Goal: Information Seeking & Learning: Find specific page/section

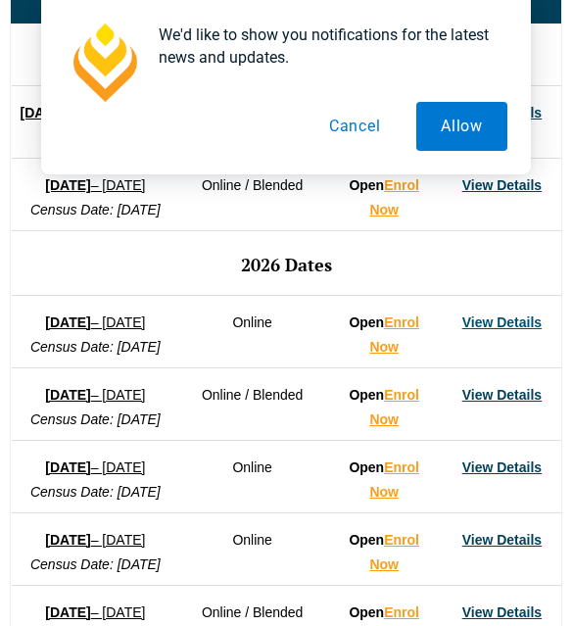
scroll to position [1463, 0]
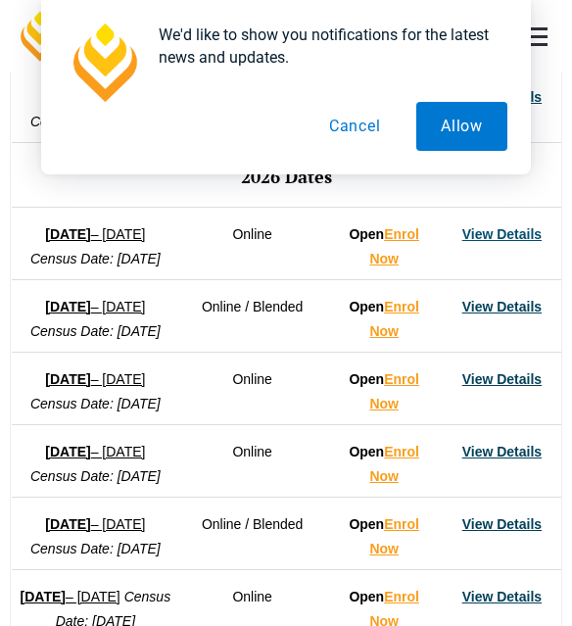
click at [358, 132] on button "Cancel" at bounding box center [355, 126] width 101 height 49
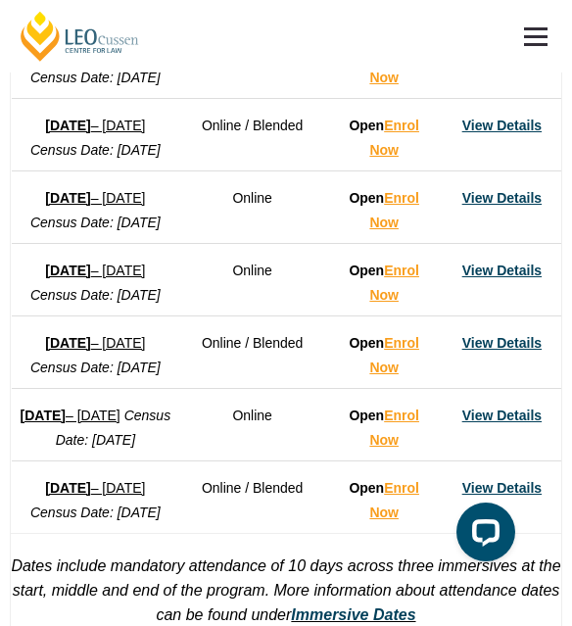
scroll to position [1645, 0]
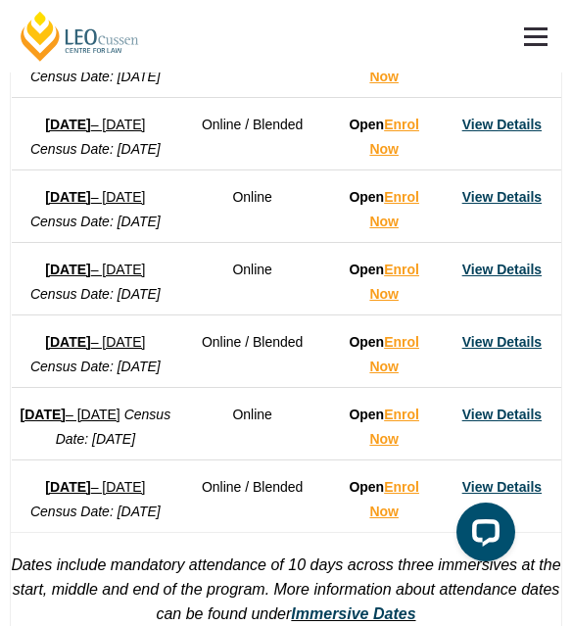
click at [491, 132] on link "View Details" at bounding box center [502, 125] width 79 height 16
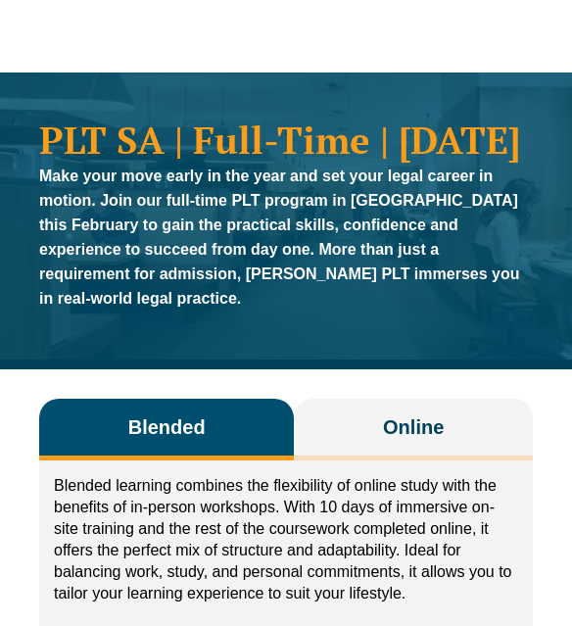
drag, startPoint x: 0, startPoint y: 0, endPoint x: 333, endPoint y: 387, distance: 510.7
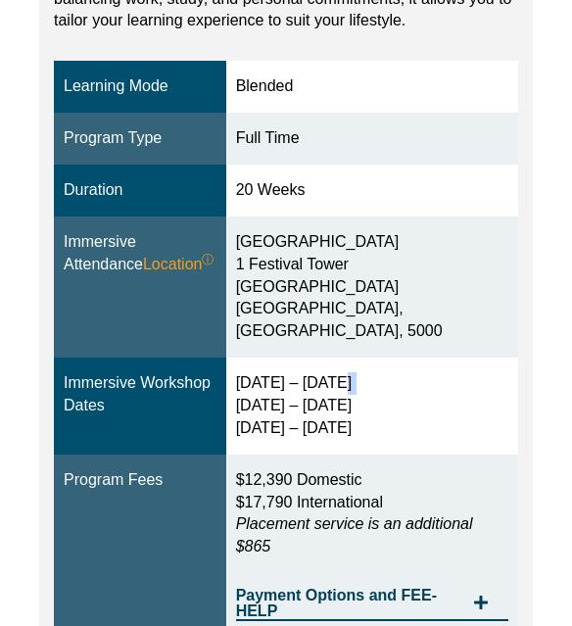
drag, startPoint x: 333, startPoint y: 387, endPoint x: 353, endPoint y: 429, distance: 46.5
click at [353, 429] on div "[DATE] – [DATE] [DATE] – [DATE] [DATE] – [DATE]" at bounding box center [372, 406] width 272 height 68
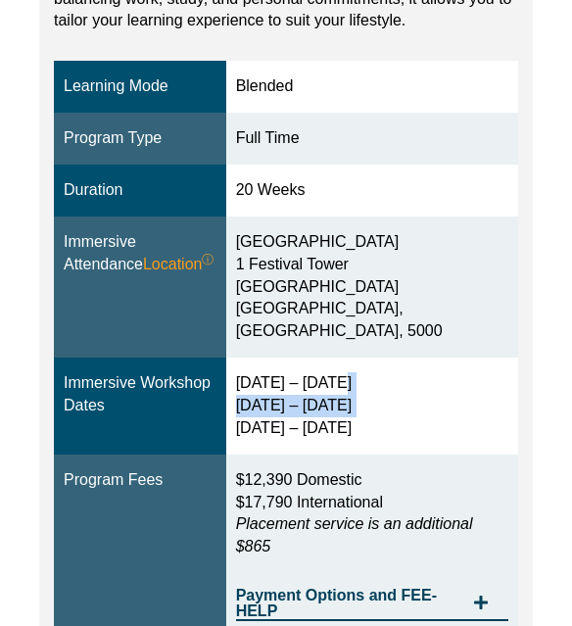
drag, startPoint x: 353, startPoint y: 429, endPoint x: 331, endPoint y: 391, distance: 43.9
click at [331, 391] on div "[DATE] – [DATE] [DATE] – [DATE] [DATE] – [DATE]" at bounding box center [372, 406] width 272 height 68
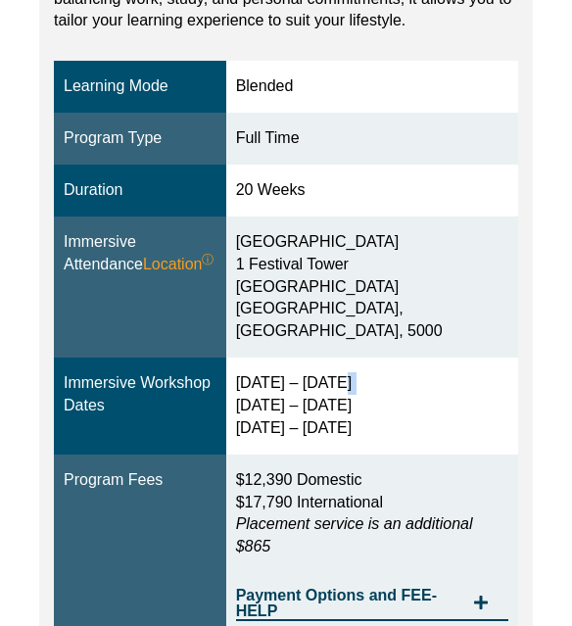
drag, startPoint x: 331, startPoint y: 391, endPoint x: 366, endPoint y: 444, distance: 63.6
click at [366, 440] on div "[DATE] – [DATE] [DATE] – [DATE] [DATE] – [DATE]" at bounding box center [372, 406] width 272 height 68
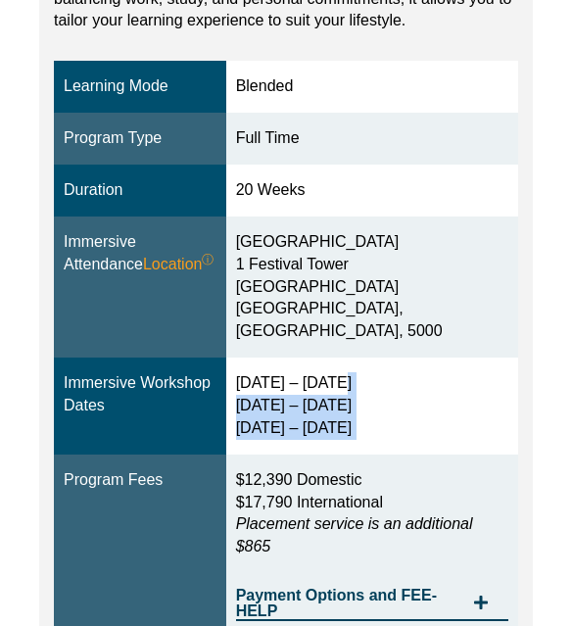
click at [366, 440] on div "[DATE] – [DATE] [DATE] – [DATE] [DATE] – [DATE]" at bounding box center [372, 406] width 272 height 68
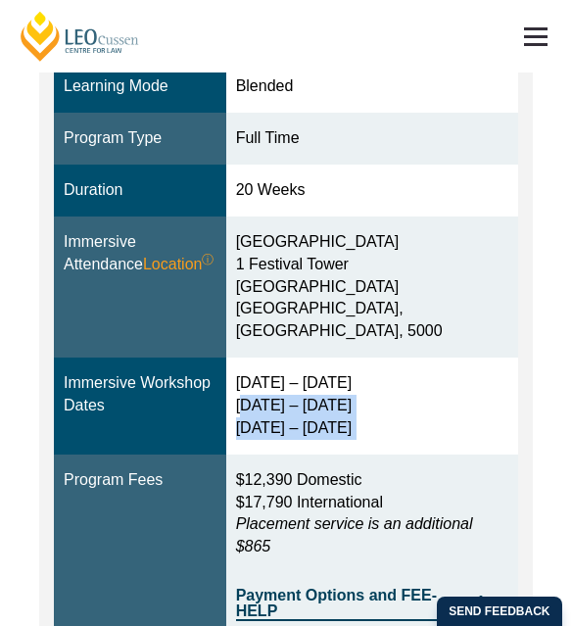
scroll to position [598, 0]
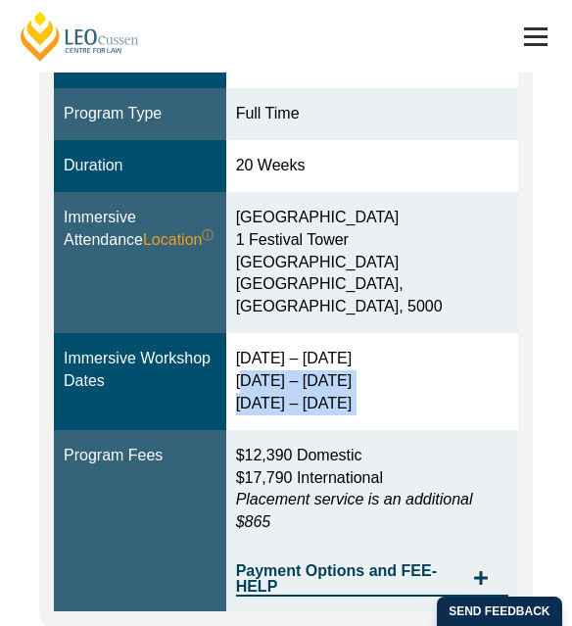
drag, startPoint x: 366, startPoint y: 444, endPoint x: 330, endPoint y: 389, distance: 65.8
click at [330, 389] on div "[DATE] – [DATE] [DATE] – [DATE] [DATE] – [DATE]" at bounding box center [372, 382] width 272 height 68
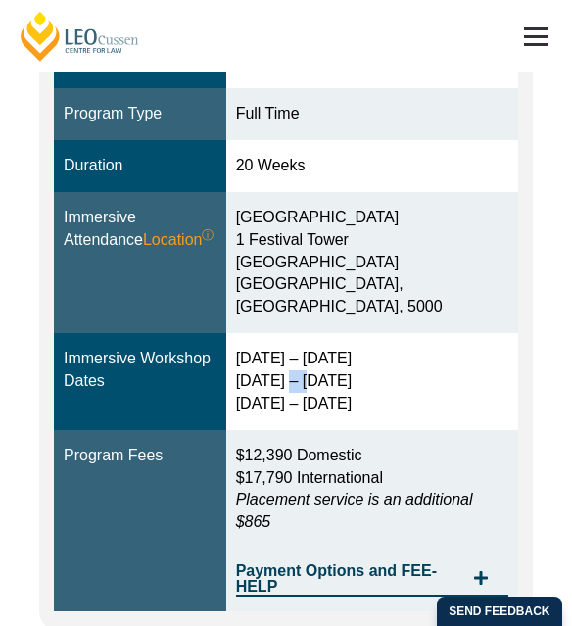
click at [330, 389] on div "[DATE] – [DATE] [DATE] – [DATE] [DATE] – [DATE]" at bounding box center [372, 382] width 272 height 68
drag, startPoint x: 330, startPoint y: 389, endPoint x: 320, endPoint y: 361, distance: 30.1
click at [320, 361] on td "[DATE] – [DATE] [DATE] – [DATE] [DATE] – [DATE]" at bounding box center [372, 381] width 292 height 97
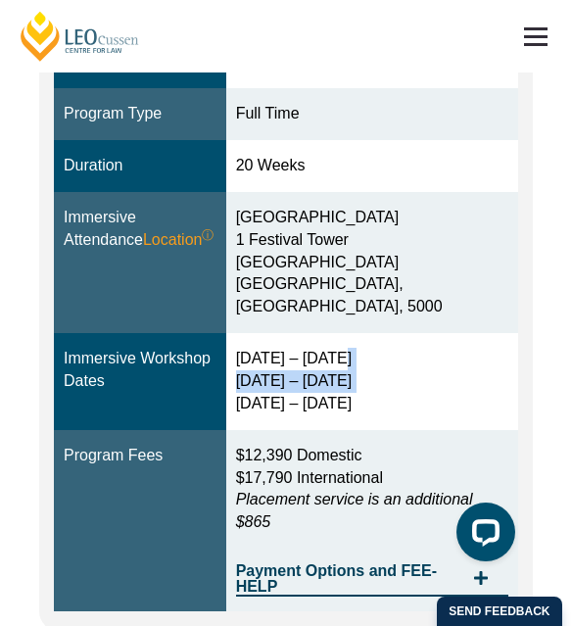
click at [320, 361] on td "[DATE] – [DATE] [DATE] – [DATE] [DATE] – [DATE]" at bounding box center [372, 381] width 292 height 97
drag, startPoint x: 320, startPoint y: 361, endPoint x: 359, endPoint y: 409, distance: 61.4
click at [359, 409] on td "[DATE] – [DATE] [DATE] – [DATE] [DATE] – [DATE]" at bounding box center [372, 381] width 292 height 97
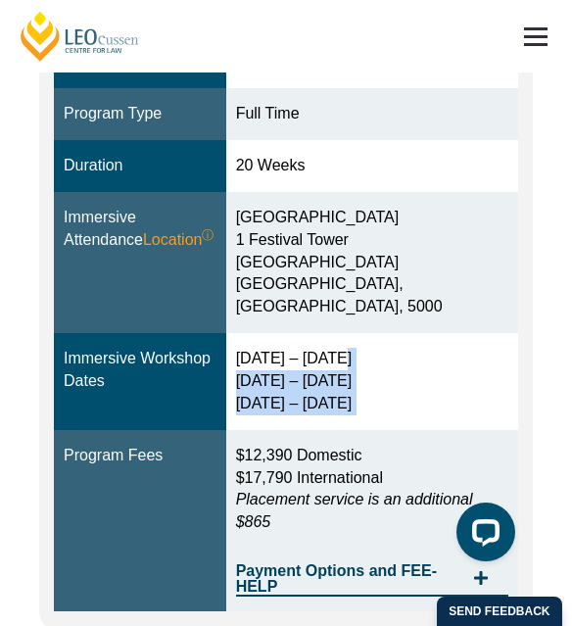
click at [359, 409] on div "[DATE] – [DATE] [DATE] – [DATE] [DATE] – [DATE]" at bounding box center [372, 382] width 272 height 68
drag, startPoint x: 359, startPoint y: 409, endPoint x: 340, endPoint y: 372, distance: 40.8
click at [340, 372] on div "[DATE] – [DATE] [DATE] – [DATE] [DATE] – [DATE]" at bounding box center [372, 382] width 272 height 68
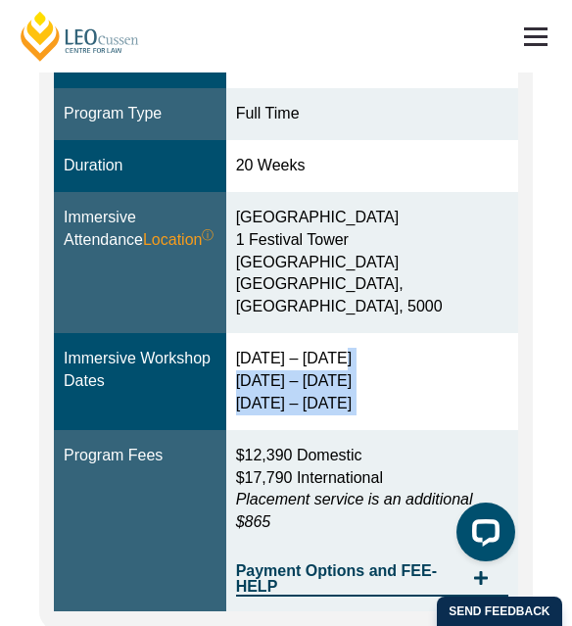
click at [340, 372] on div "[DATE] – [DATE] [DATE] – [DATE] [DATE] – [DATE]" at bounding box center [372, 382] width 272 height 68
drag, startPoint x: 340, startPoint y: 372, endPoint x: 367, endPoint y: 417, distance: 52.8
click at [367, 415] on div "[DATE] – [DATE] [DATE] – [DATE] [DATE] – [DATE]" at bounding box center [372, 382] width 272 height 68
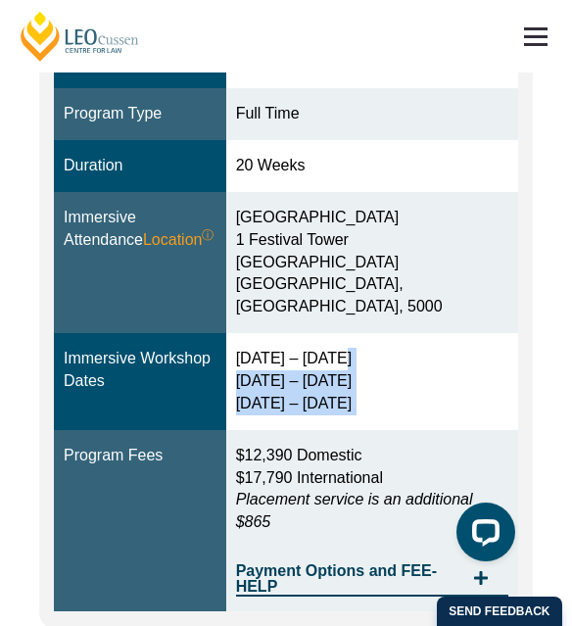
drag, startPoint x: 367, startPoint y: 417, endPoint x: 347, endPoint y: 371, distance: 50.4
click at [347, 371] on div "[DATE] – [DATE] [DATE] – [DATE] [DATE] – [DATE]" at bounding box center [372, 382] width 272 height 68
drag, startPoint x: 347, startPoint y: 371, endPoint x: 394, endPoint y: 435, distance: 79.2
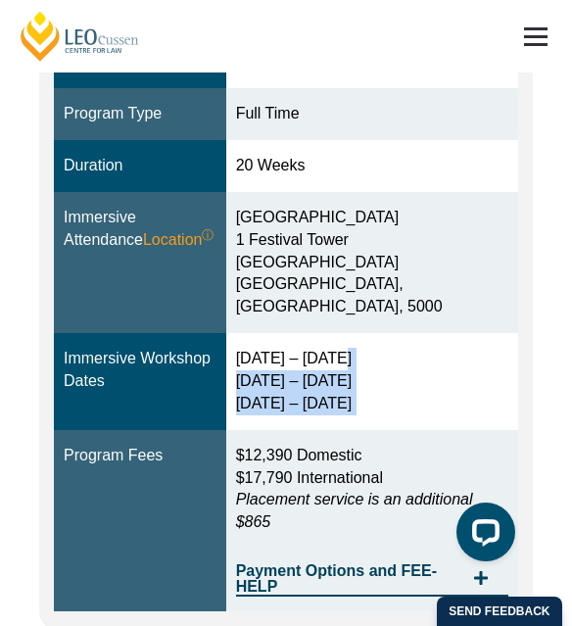
click at [394, 430] on td "[DATE] – [DATE] [DATE] – [DATE] [DATE] – [DATE]" at bounding box center [372, 381] width 292 height 97
drag, startPoint x: 394, startPoint y: 435, endPoint x: 335, endPoint y: 381, distance: 79.8
click at [335, 381] on td "[DATE] – [DATE] [DATE] – [DATE] [DATE] – [DATE]" at bounding box center [372, 381] width 292 height 97
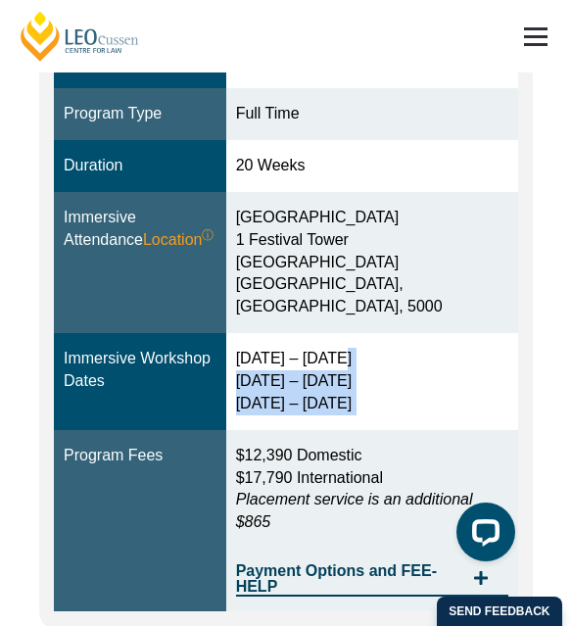
click at [335, 381] on div "[DATE] – [DATE] [DATE] – [DATE] [DATE] – [DATE]" at bounding box center [372, 382] width 272 height 68
drag, startPoint x: 335, startPoint y: 381, endPoint x: 372, endPoint y: 416, distance: 51.3
click at [372, 415] on div "[DATE] – [DATE] [DATE] – [DATE] [DATE] – [DATE]" at bounding box center [372, 382] width 272 height 68
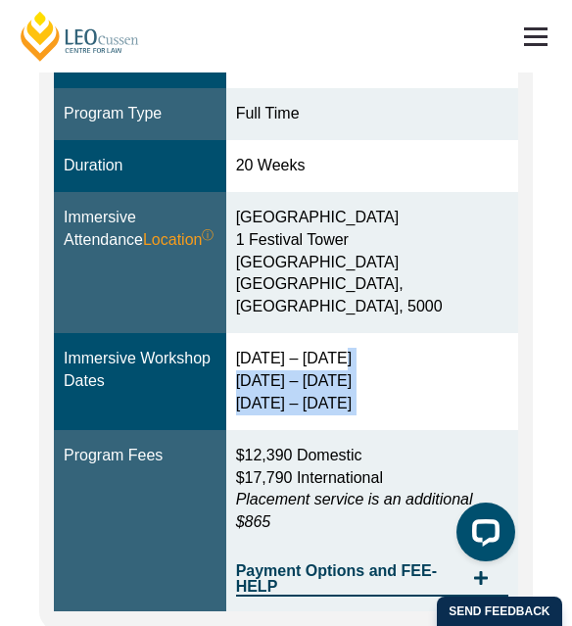
click at [372, 415] on div "[DATE] – [DATE] [DATE] – [DATE] [DATE] – [DATE]" at bounding box center [372, 382] width 272 height 68
drag, startPoint x: 372, startPoint y: 416, endPoint x: 345, endPoint y: 373, distance: 51.1
click at [345, 373] on div "[DATE] – [DATE] [DATE] – [DATE] [DATE] – [DATE]" at bounding box center [372, 382] width 272 height 68
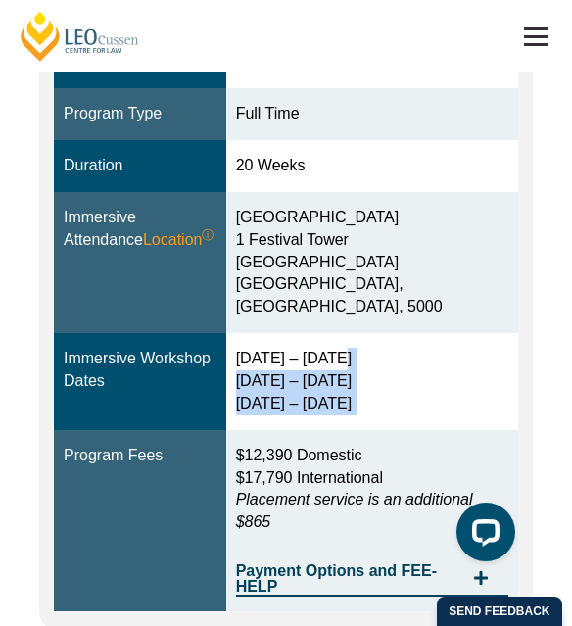
drag, startPoint x: 345, startPoint y: 373, endPoint x: 365, endPoint y: 409, distance: 40.4
click at [365, 409] on div "[DATE] – [DATE] [DATE] – [DATE] [DATE] – [DATE]" at bounding box center [372, 382] width 272 height 68
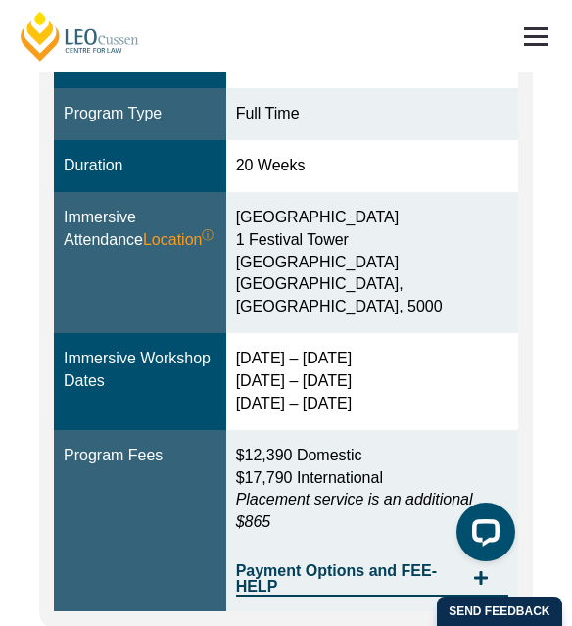
click at [371, 299] on div "[GEOGRAPHIC_DATA] [STREET_ADDRESS]" at bounding box center [372, 263] width 272 height 112
drag, startPoint x: 371, startPoint y: 299, endPoint x: 351, endPoint y: 270, distance: 35.1
click at [371, 299] on div "[GEOGRAPHIC_DATA] [STREET_ADDRESS]" at bounding box center [372, 263] width 272 height 112
click at [351, 270] on div "[GEOGRAPHIC_DATA] [STREET_ADDRESS]" at bounding box center [372, 263] width 272 height 112
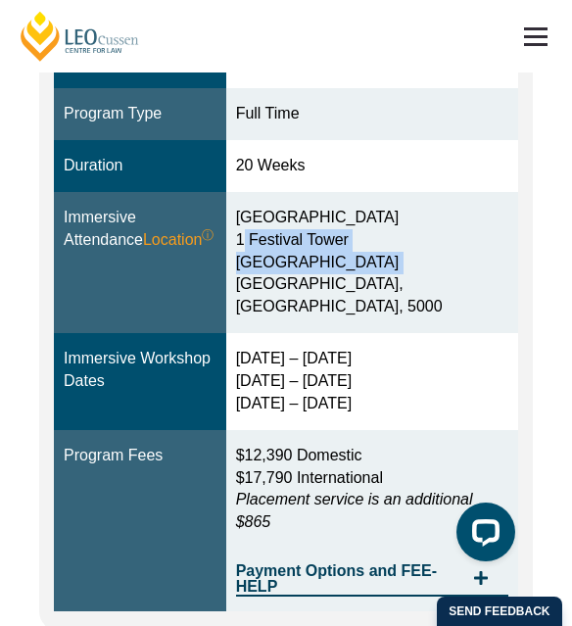
click at [351, 270] on div "[GEOGRAPHIC_DATA] [STREET_ADDRESS]" at bounding box center [372, 263] width 272 height 112
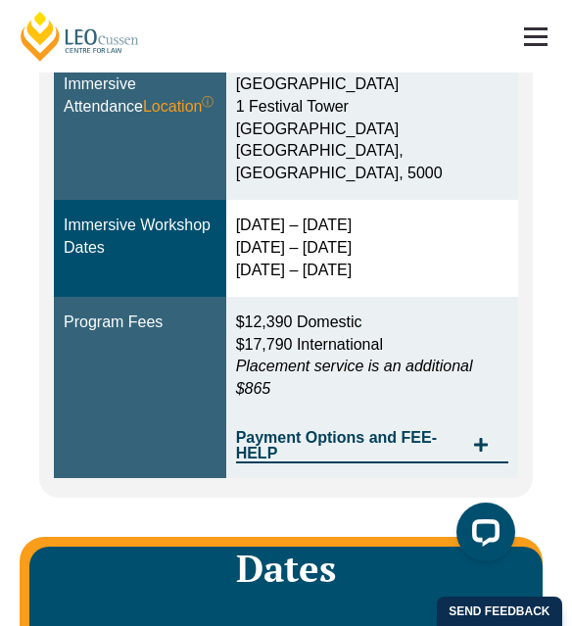
scroll to position [733, 0]
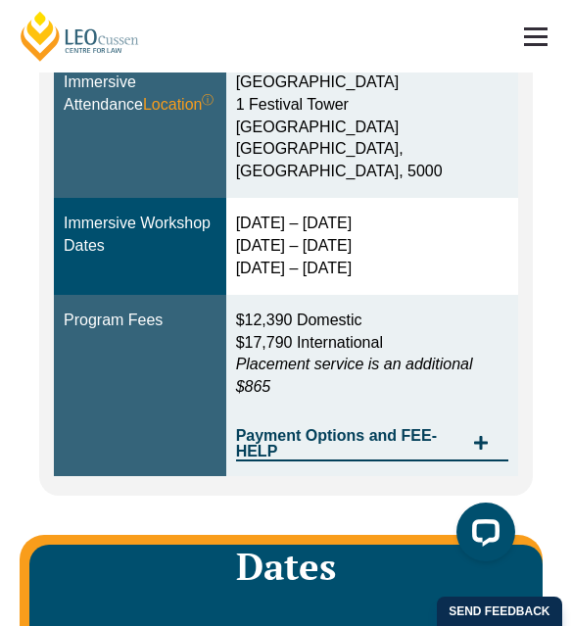
click at [340, 272] on div "[DATE] – [DATE] [DATE] – [DATE] [DATE] – [DATE]" at bounding box center [372, 247] width 272 height 68
drag, startPoint x: 340, startPoint y: 272, endPoint x: 361, endPoint y: 289, distance: 26.5
click at [361, 280] on div "[DATE] – [DATE] [DATE] – [DATE] [DATE] – [DATE]" at bounding box center [372, 247] width 272 height 68
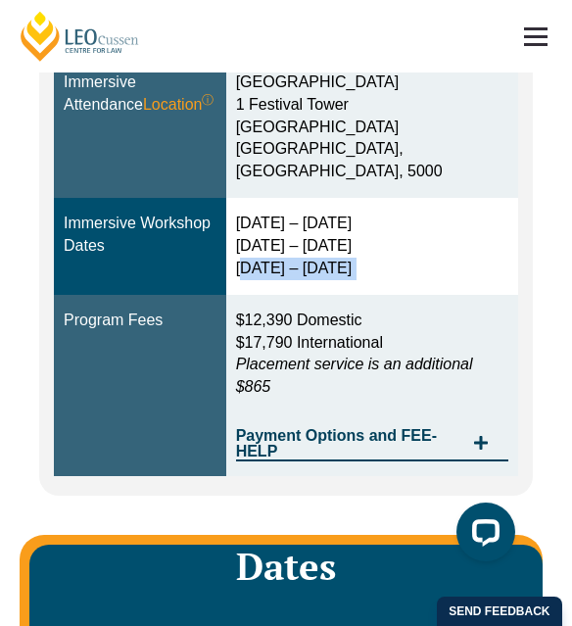
click at [361, 280] on div "[DATE] – [DATE] [DATE] – [DATE] [DATE] – [DATE]" at bounding box center [372, 247] width 272 height 68
drag, startPoint x: 361, startPoint y: 289, endPoint x: 337, endPoint y: 244, distance: 50.8
click at [337, 244] on div "[DATE] – [DATE] [DATE] – [DATE] [DATE] – [DATE]" at bounding box center [372, 247] width 272 height 68
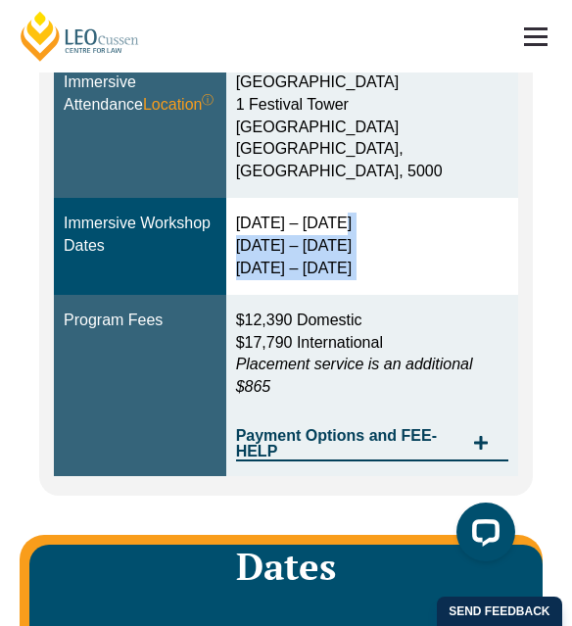
drag, startPoint x: 337, startPoint y: 244, endPoint x: 361, endPoint y: 287, distance: 49.1
click at [361, 280] on div "[DATE] – [DATE] [DATE] – [DATE] [DATE] – [DATE]" at bounding box center [372, 247] width 272 height 68
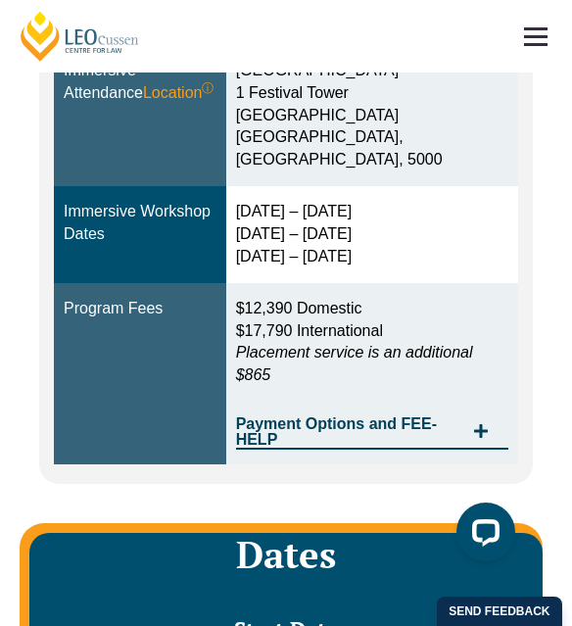
scroll to position [745, 0]
